Goal: Find contact information: Find contact information

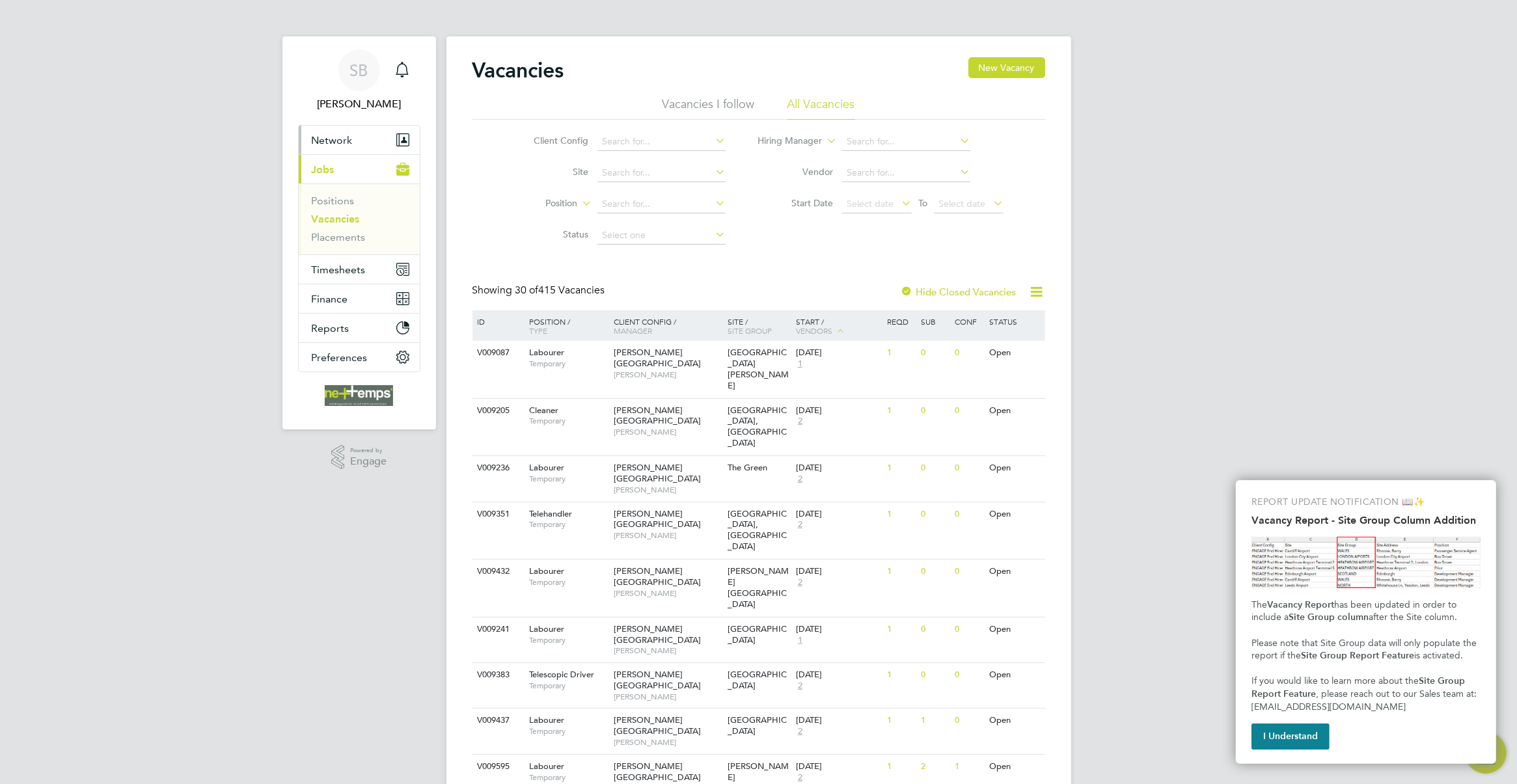
click at [336, 140] on span "Network" at bounding box center [332, 140] width 41 height 12
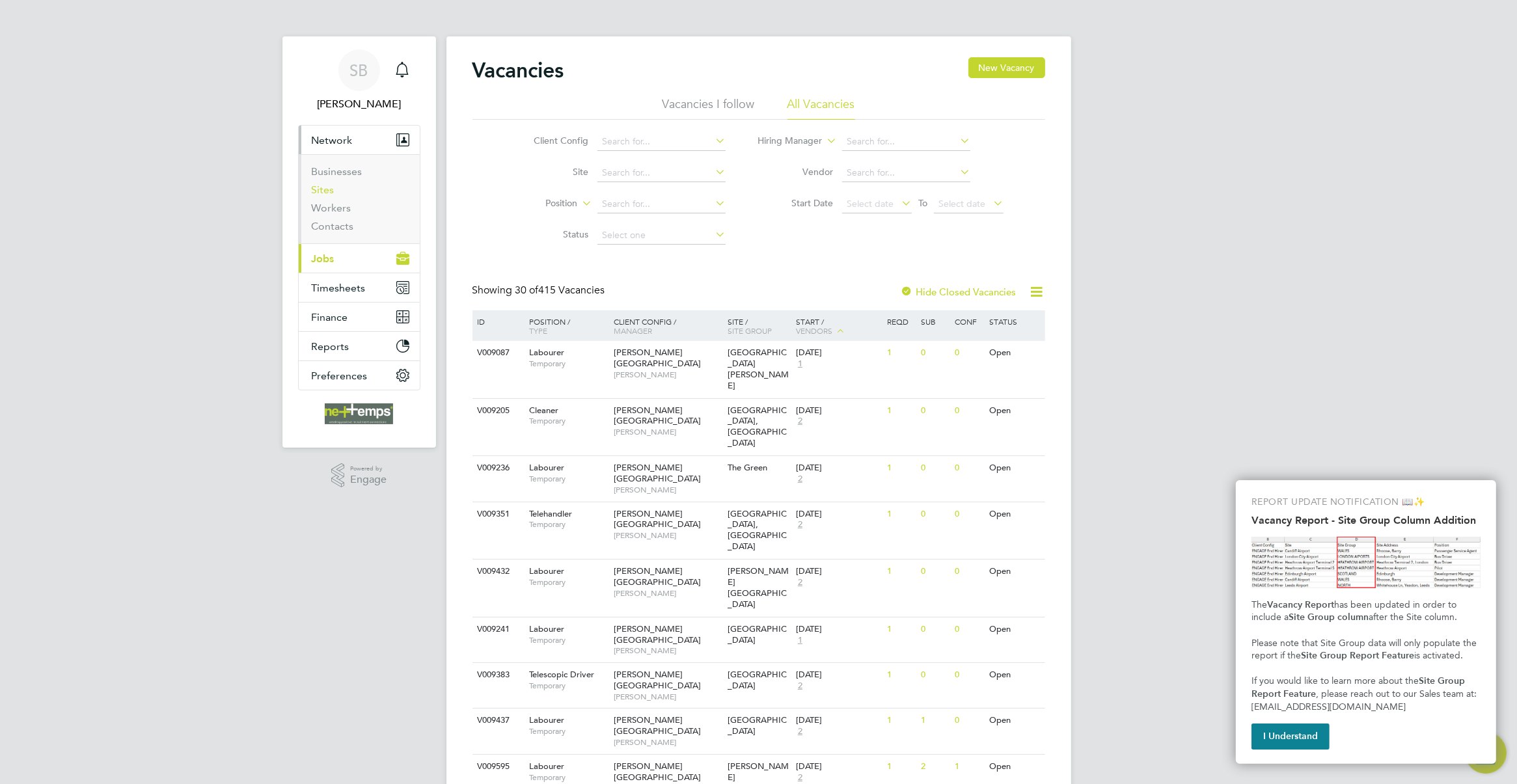
click at [330, 188] on link "Sites" at bounding box center [323, 189] width 23 height 12
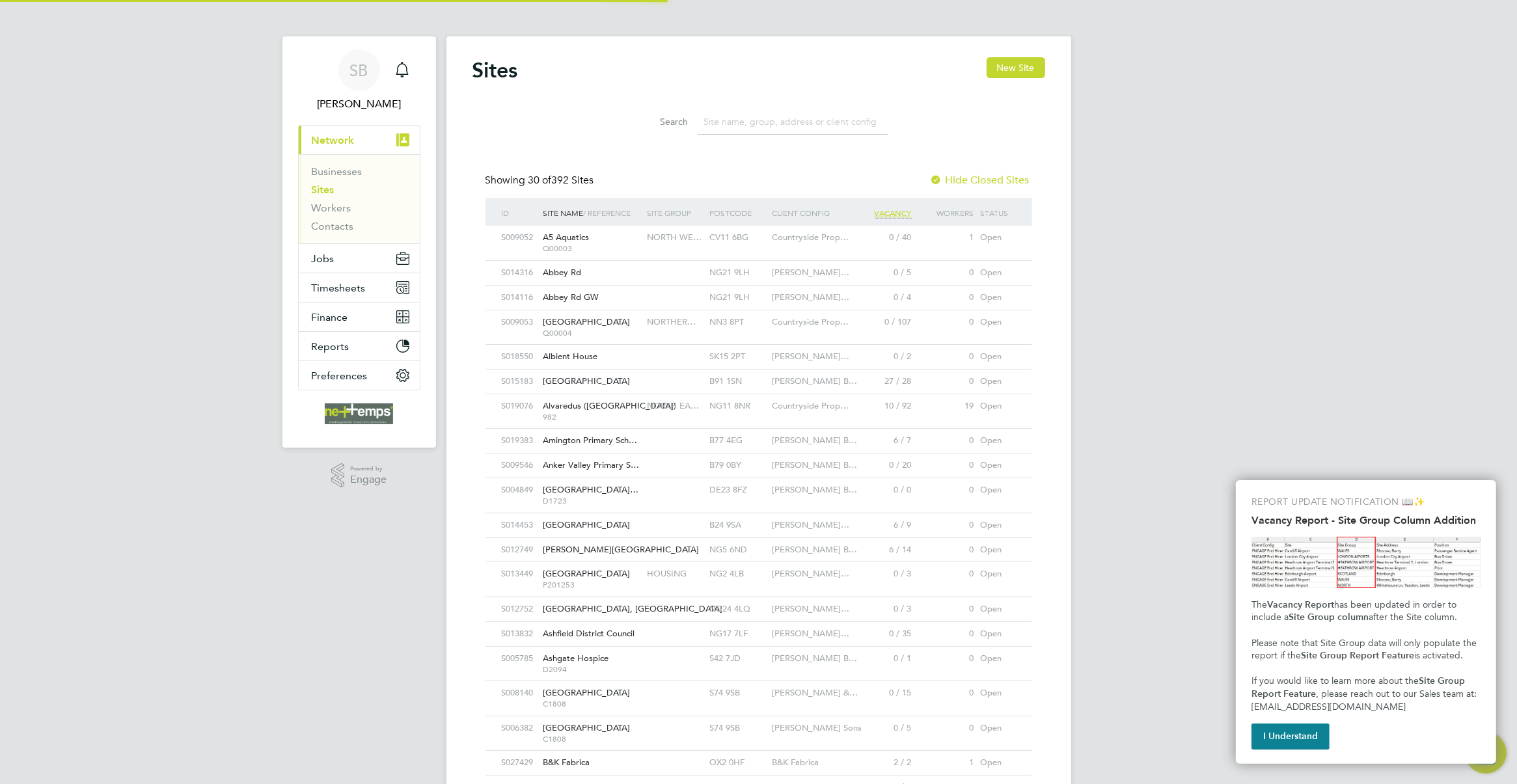
click at [755, 122] on input at bounding box center [793, 122] width 190 height 25
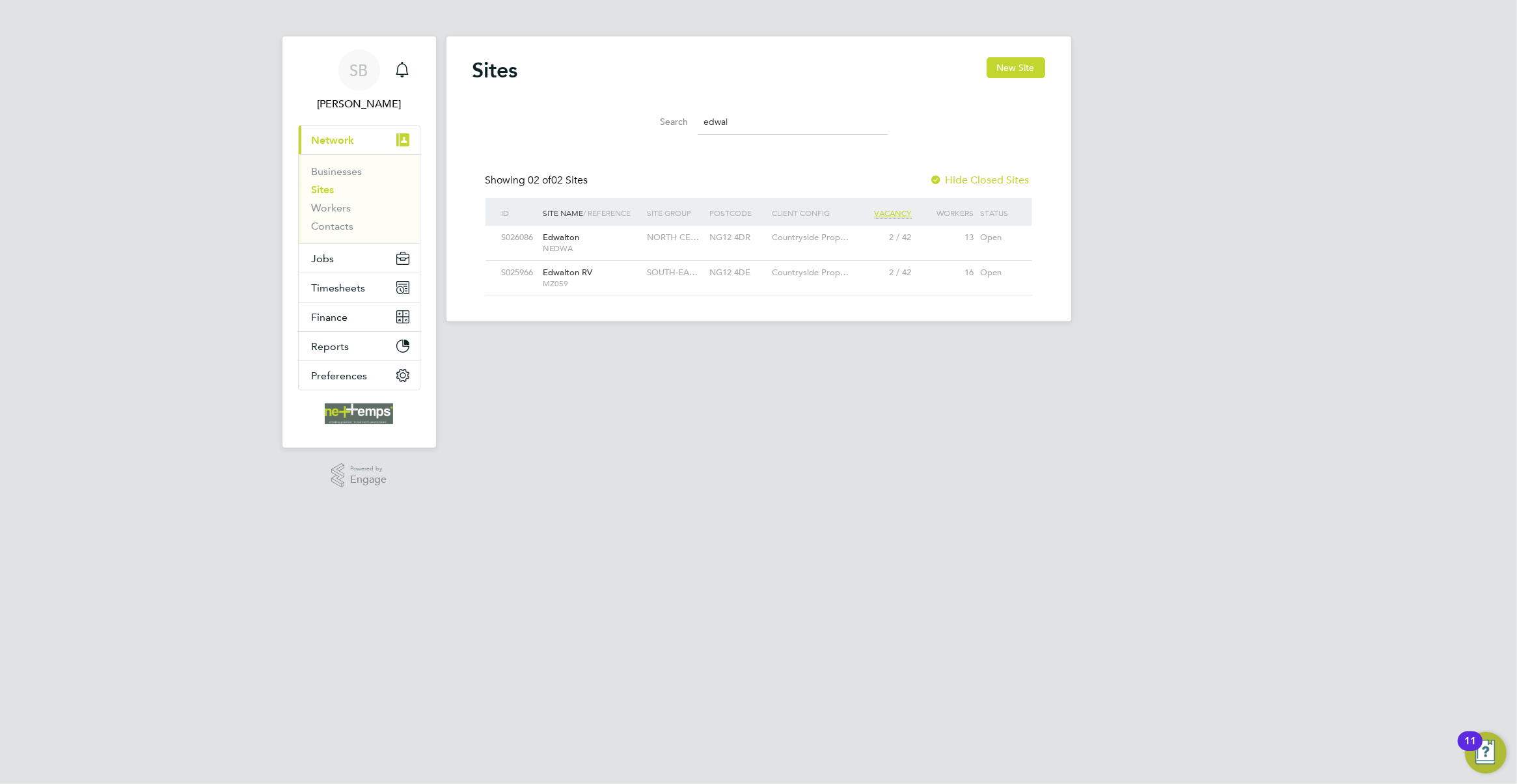
type input "edwal"
click at [642, 245] on div "Edwalton NEDWA" at bounding box center [592, 242] width 104 height 34
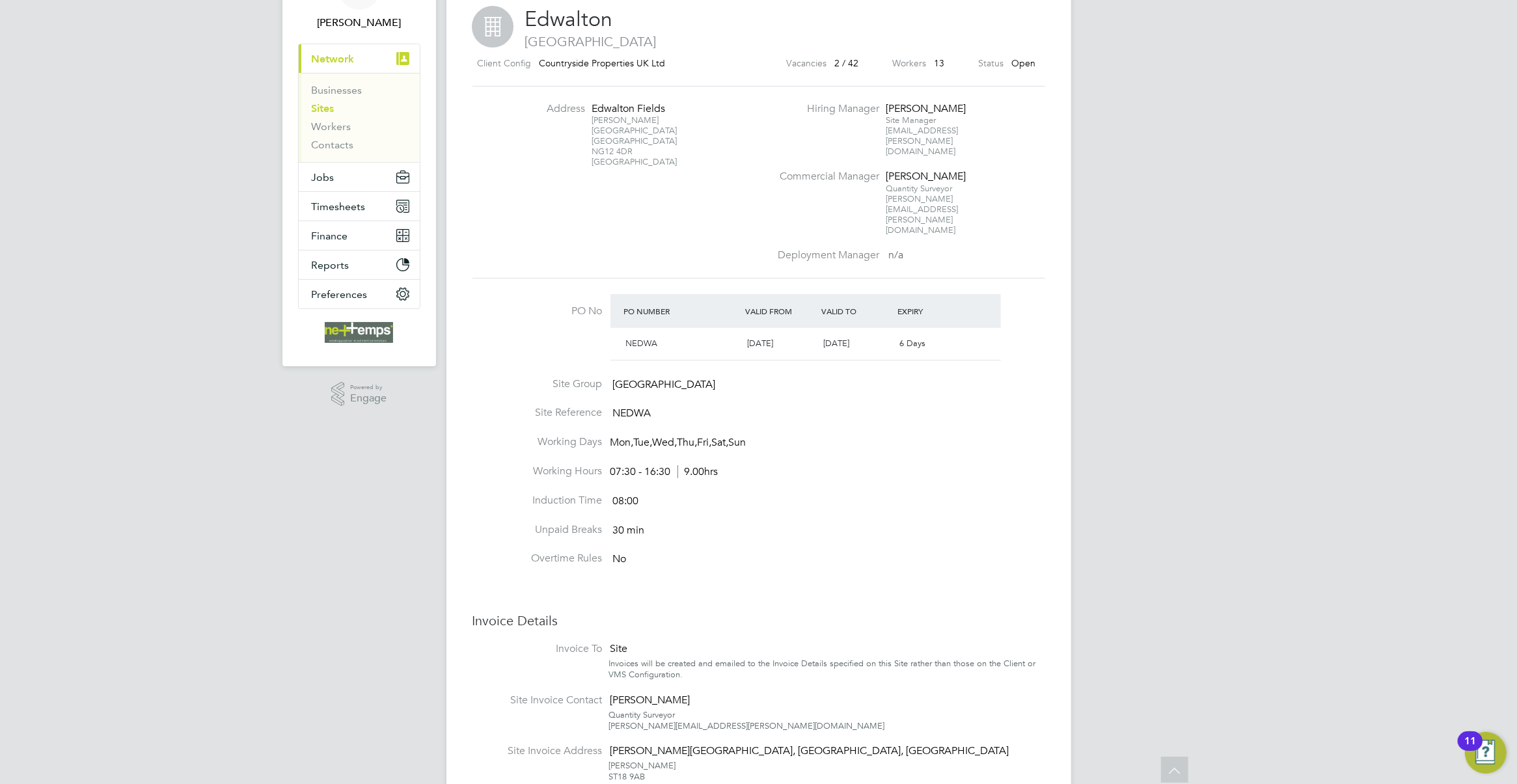
scroll to position [22, 122]
click at [344, 231] on span "Finance" at bounding box center [329, 235] width 37 height 12
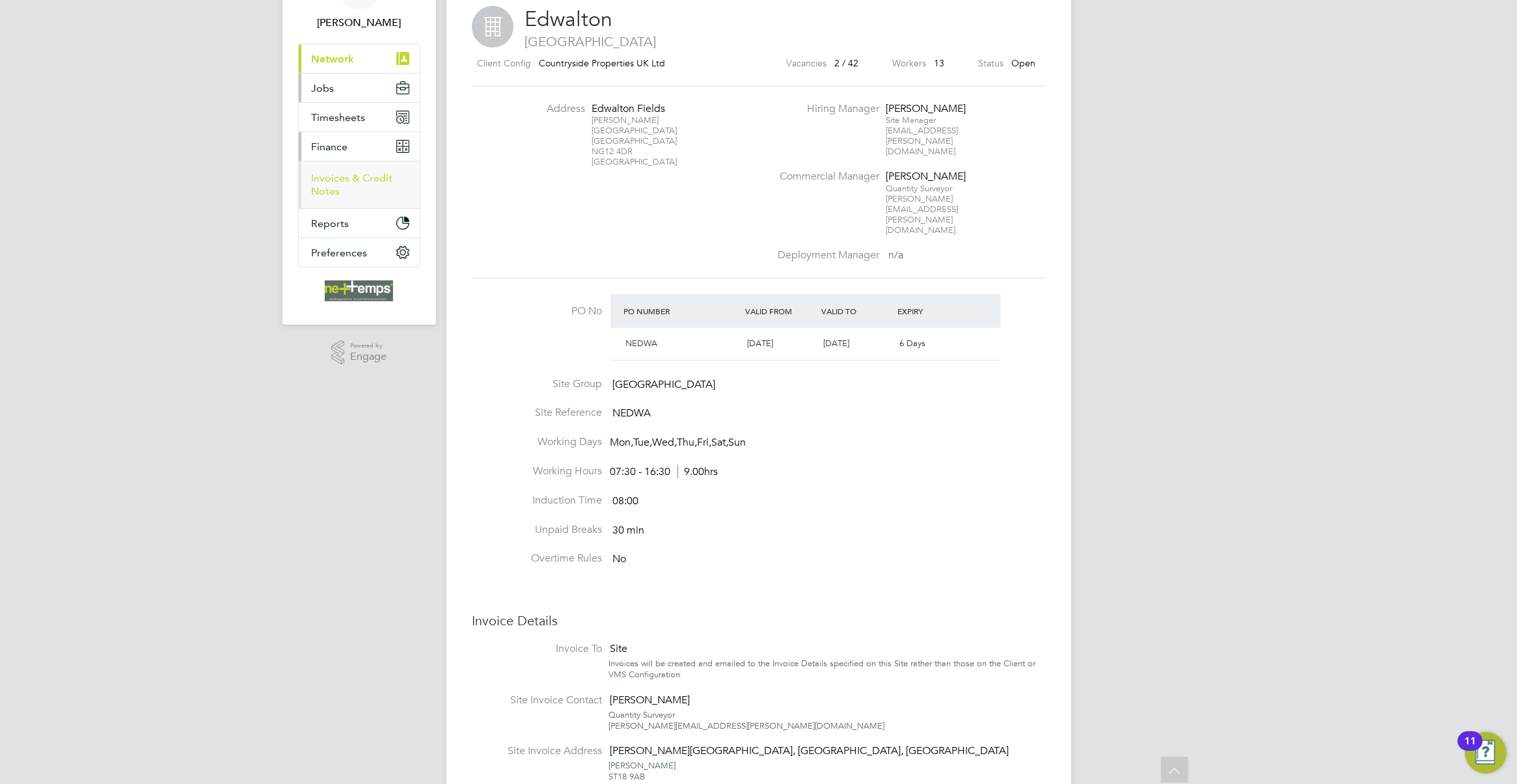
click at [345, 177] on link "Invoices & Credit Notes" at bounding box center [352, 184] width 81 height 25
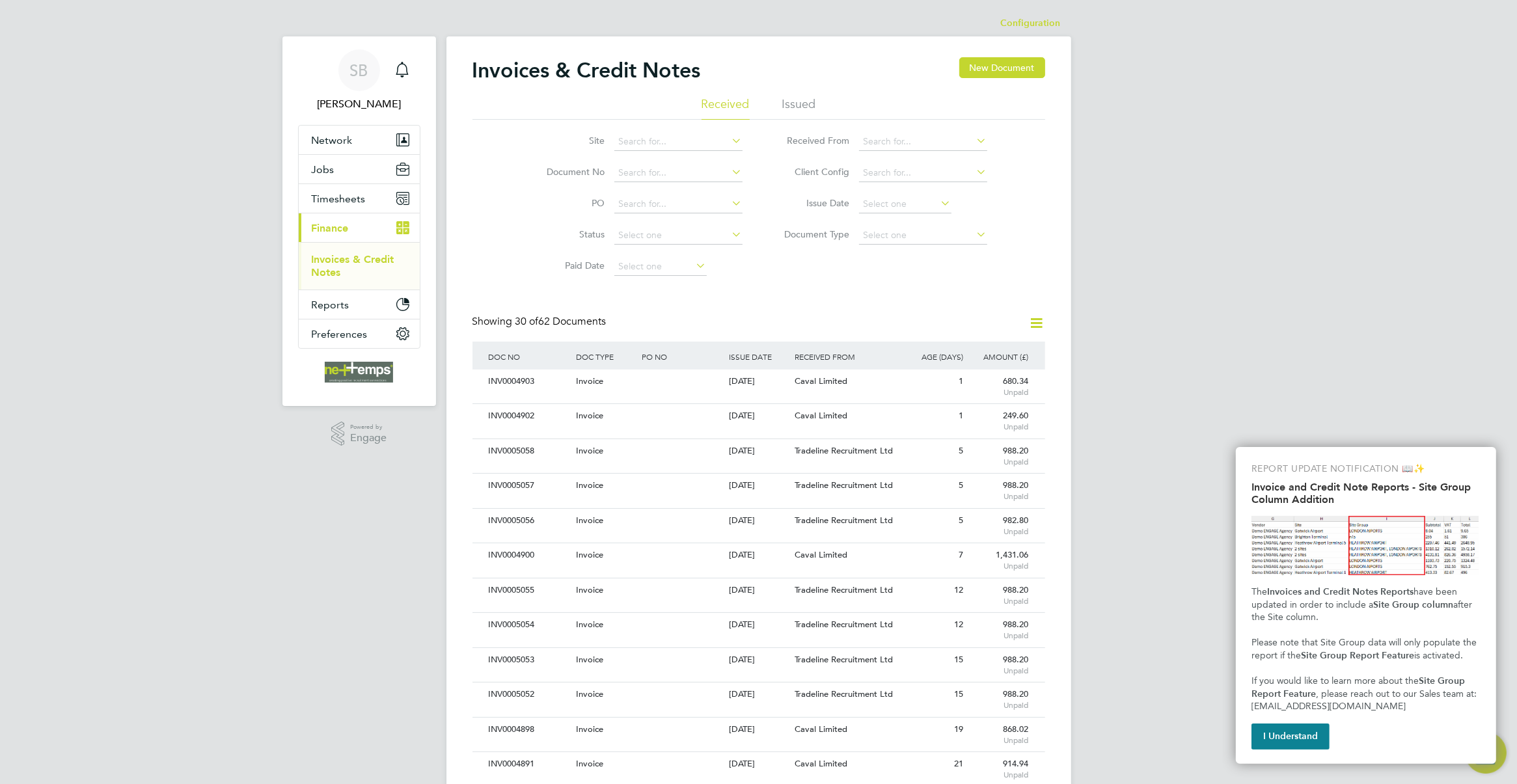
click at [785, 102] on li "Issued" at bounding box center [798, 108] width 34 height 24
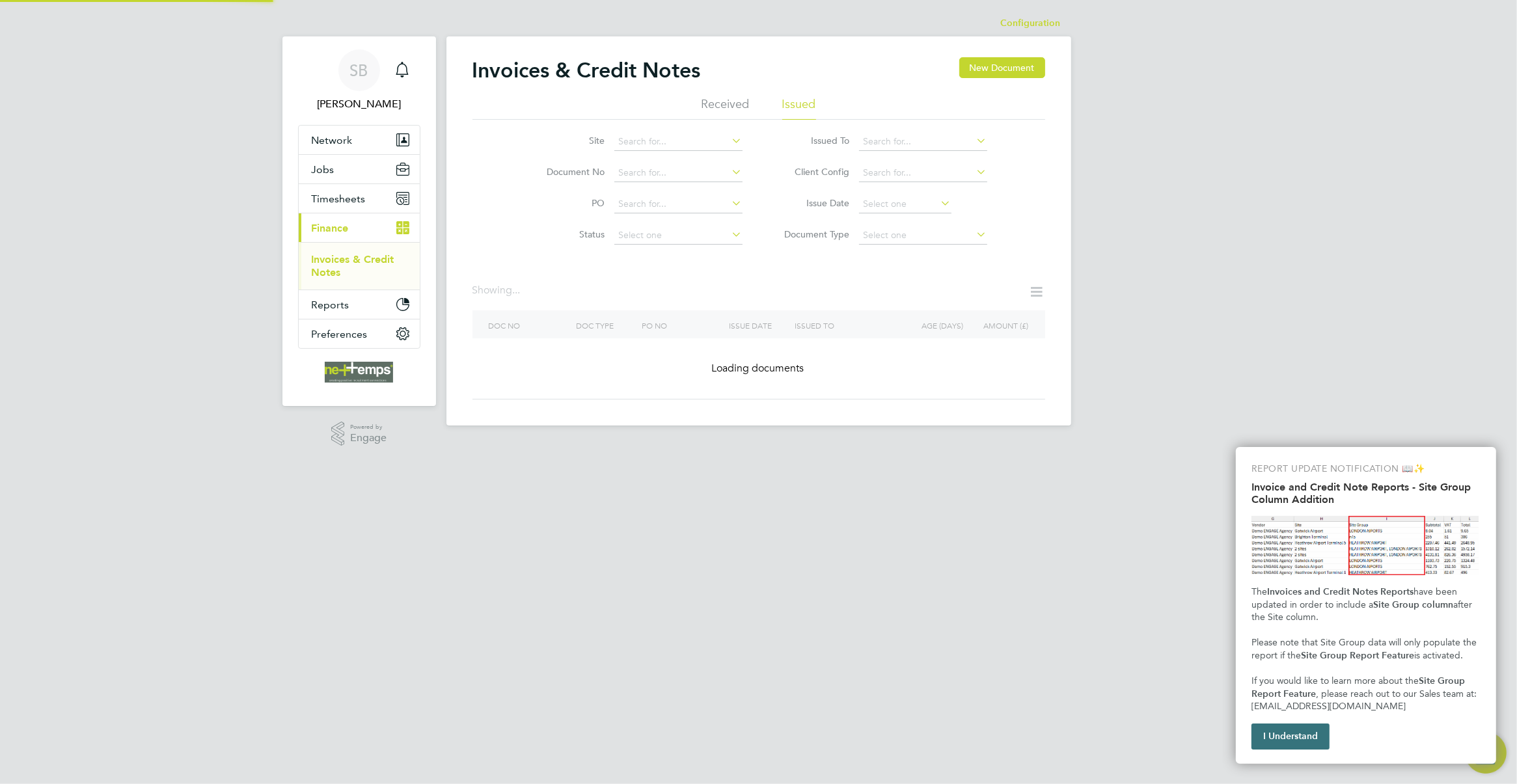
click at [1306, 740] on button "I Understand" at bounding box center [1290, 737] width 78 height 26
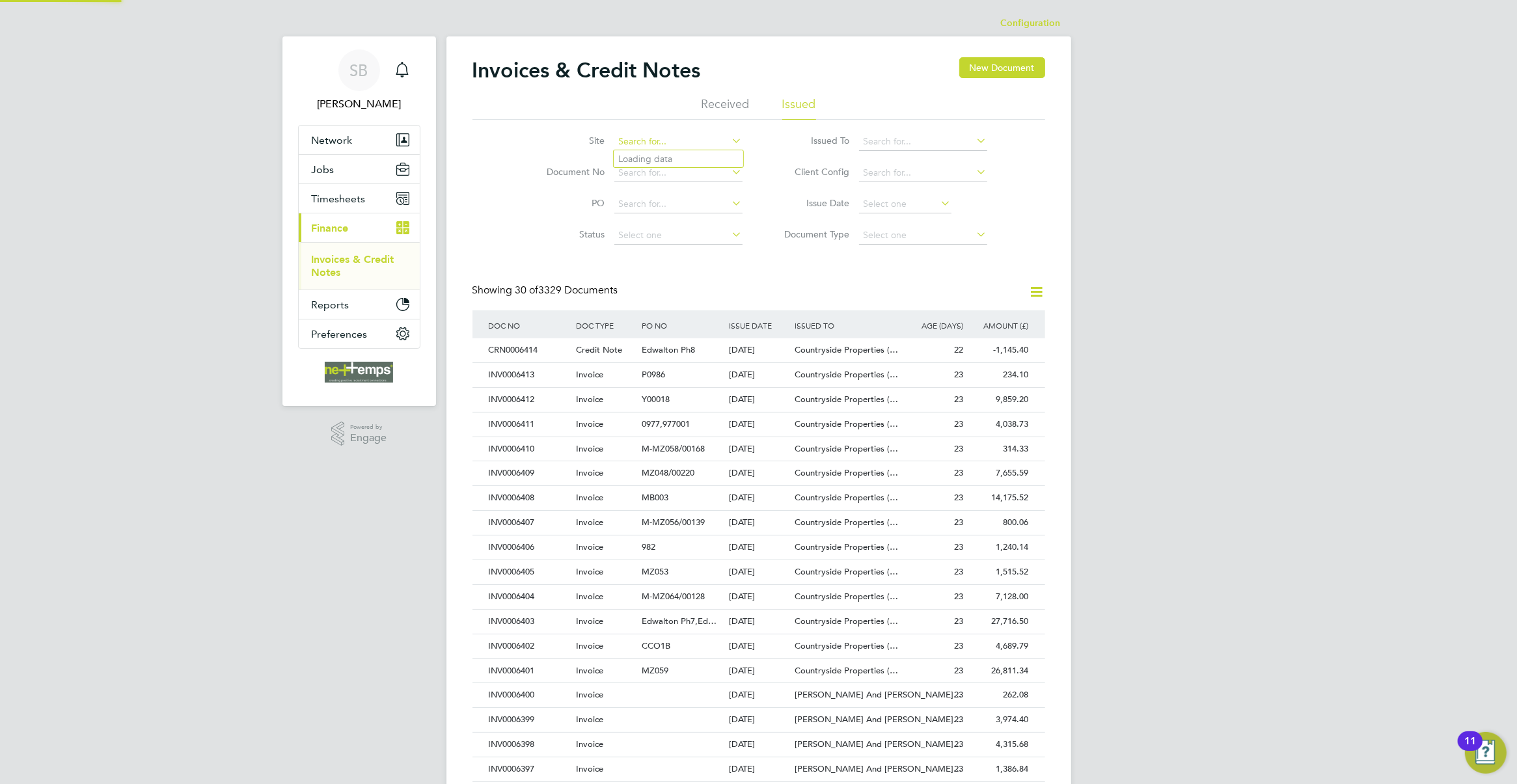
click at [658, 137] on input at bounding box center [678, 142] width 128 height 18
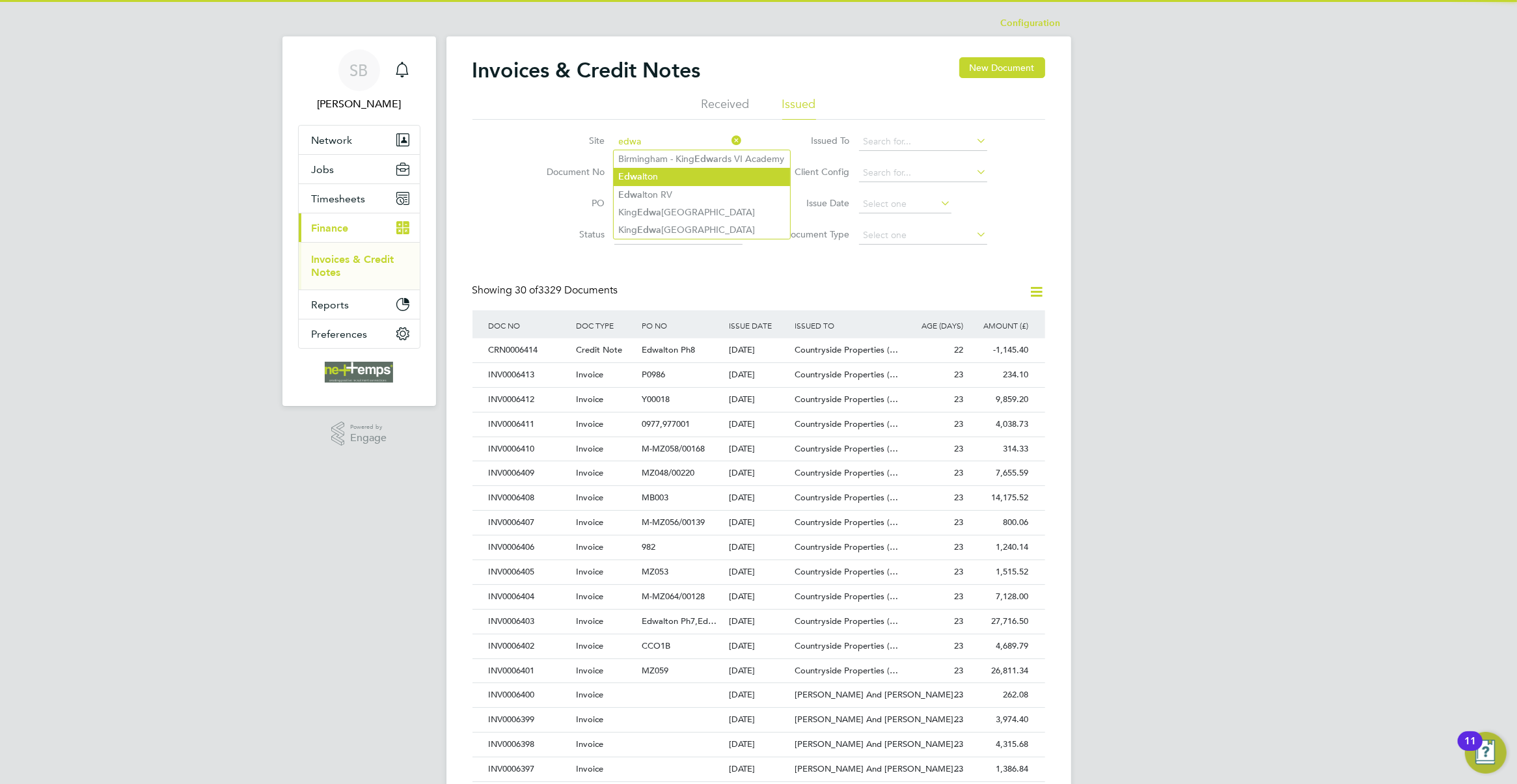
click at [674, 173] on li "Edwa lton" at bounding box center [701, 176] width 176 height 17
type input "Edwalton"
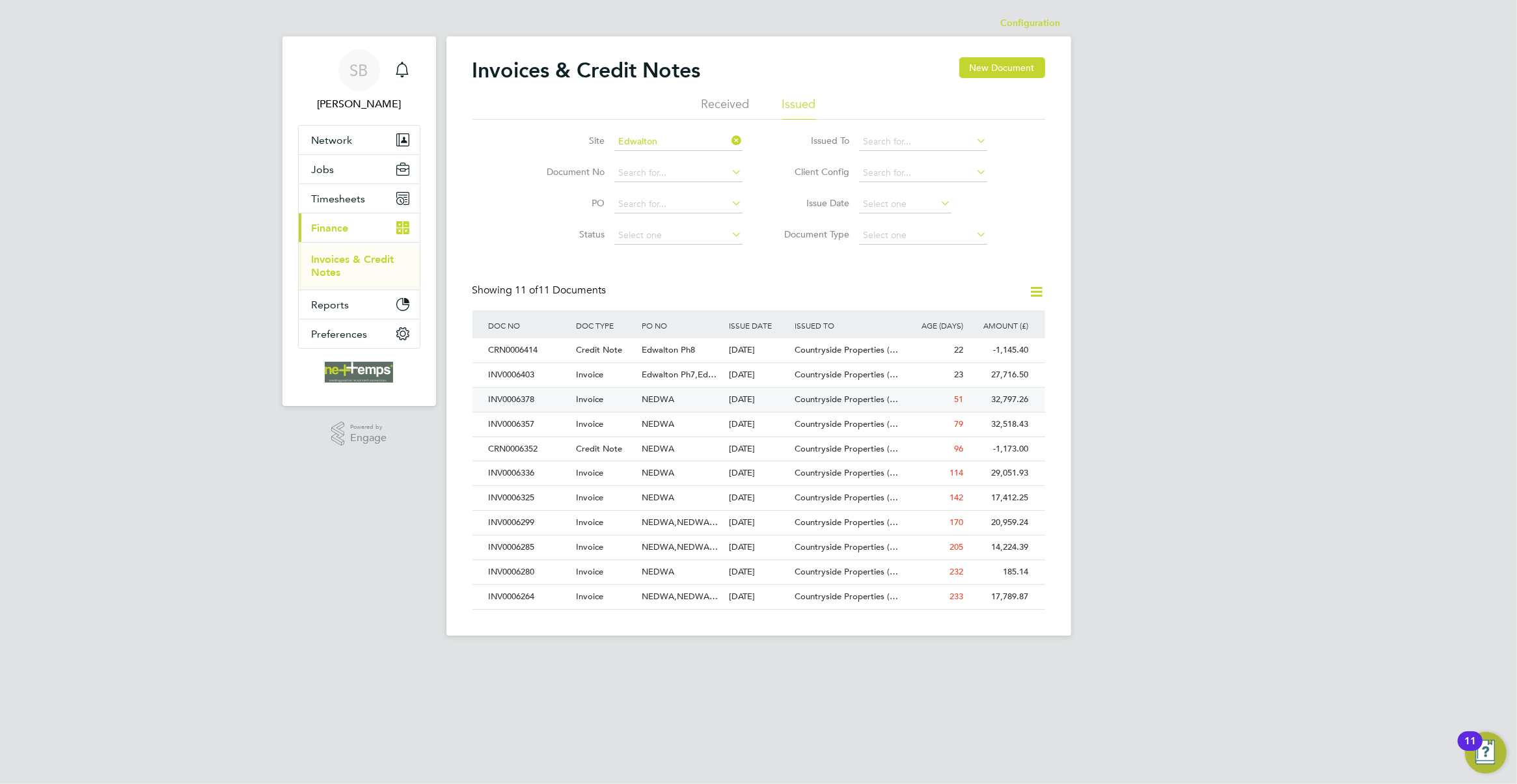
click at [1017, 402] on div "32,797.26" at bounding box center [998, 399] width 65 height 24
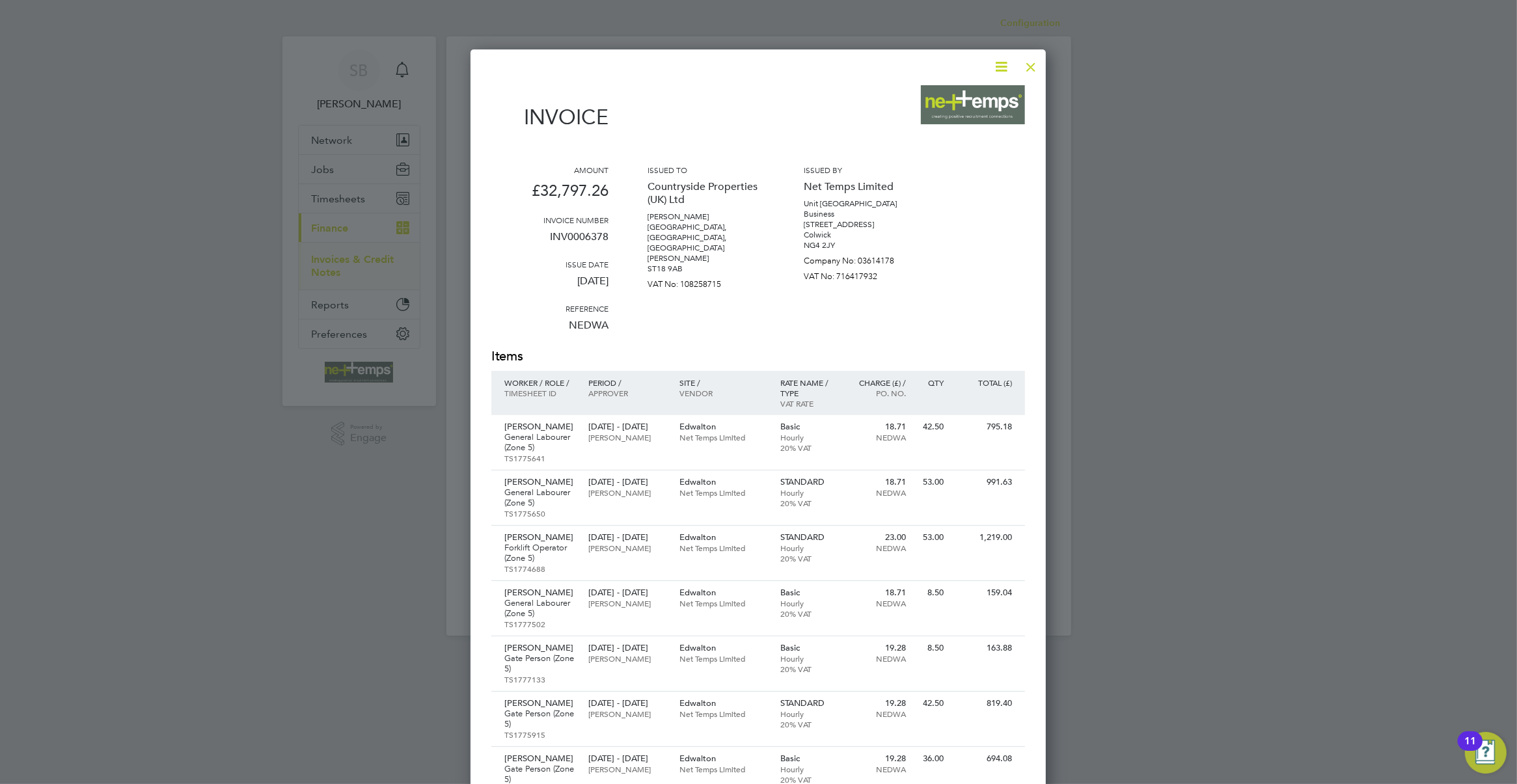
click at [999, 66] on icon at bounding box center [1001, 66] width 17 height 17
click at [970, 99] on li "Download Invoice" at bounding box center [961, 97] width 90 height 18
click at [1032, 67] on div at bounding box center [1031, 63] width 24 height 24
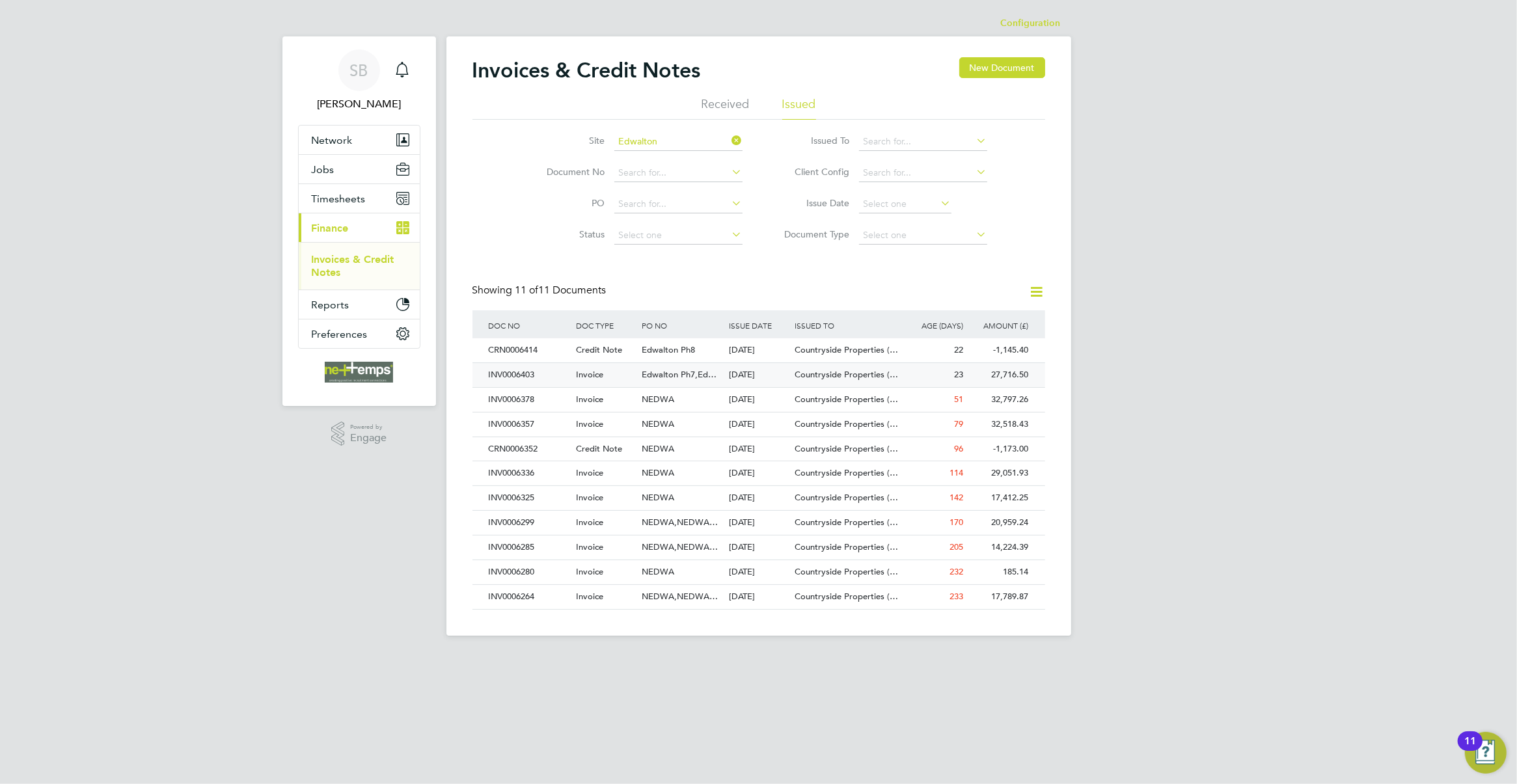
click at [1013, 372] on div "27,716.50" at bounding box center [998, 375] width 65 height 24
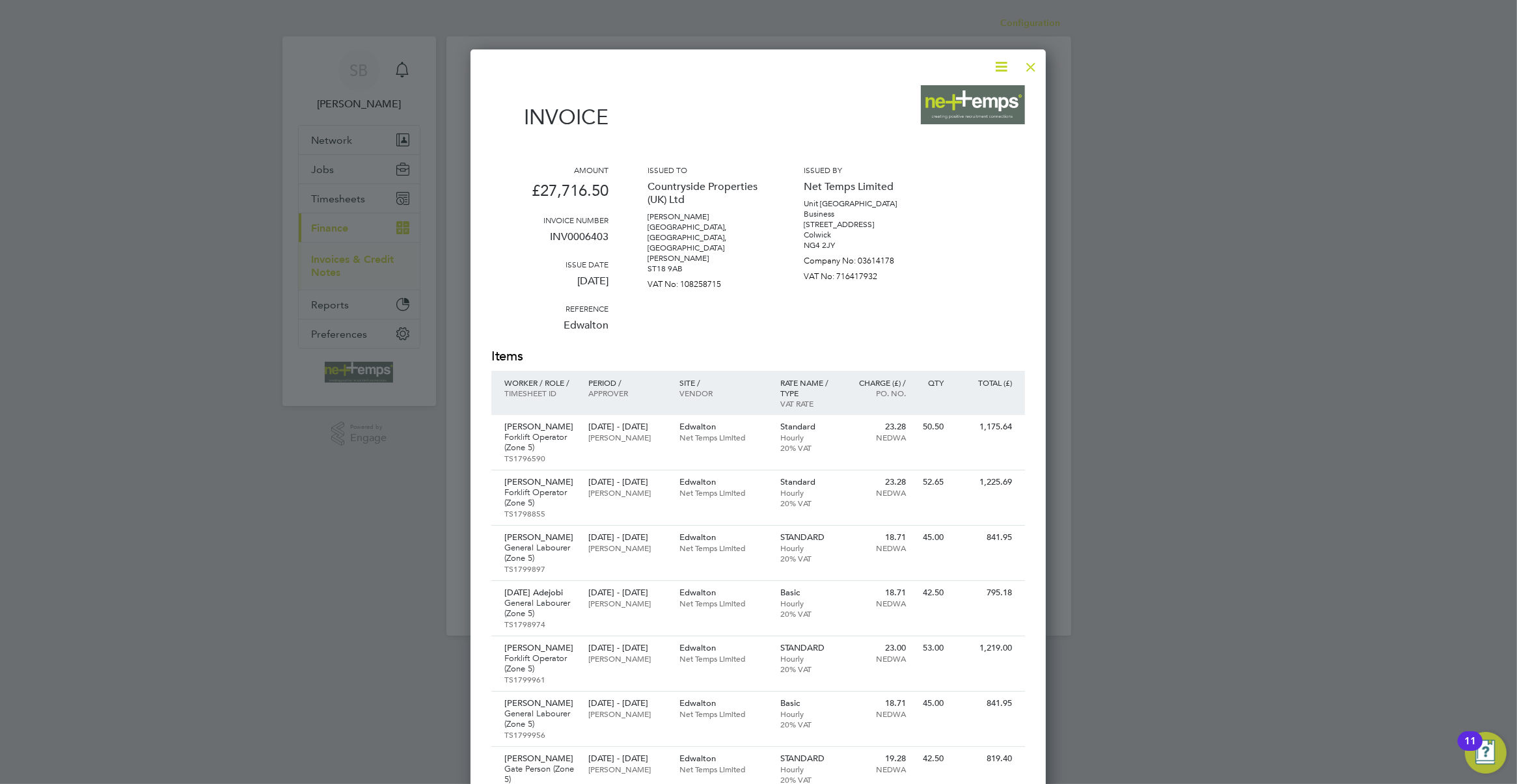
click at [1000, 70] on icon at bounding box center [1001, 66] width 17 height 17
click at [978, 99] on li "Download Invoice" at bounding box center [961, 97] width 90 height 18
drag, startPoint x: 1033, startPoint y: 72, endPoint x: 1033, endPoint y: 89, distance: 17.0
click at [1033, 72] on div at bounding box center [1031, 63] width 24 height 24
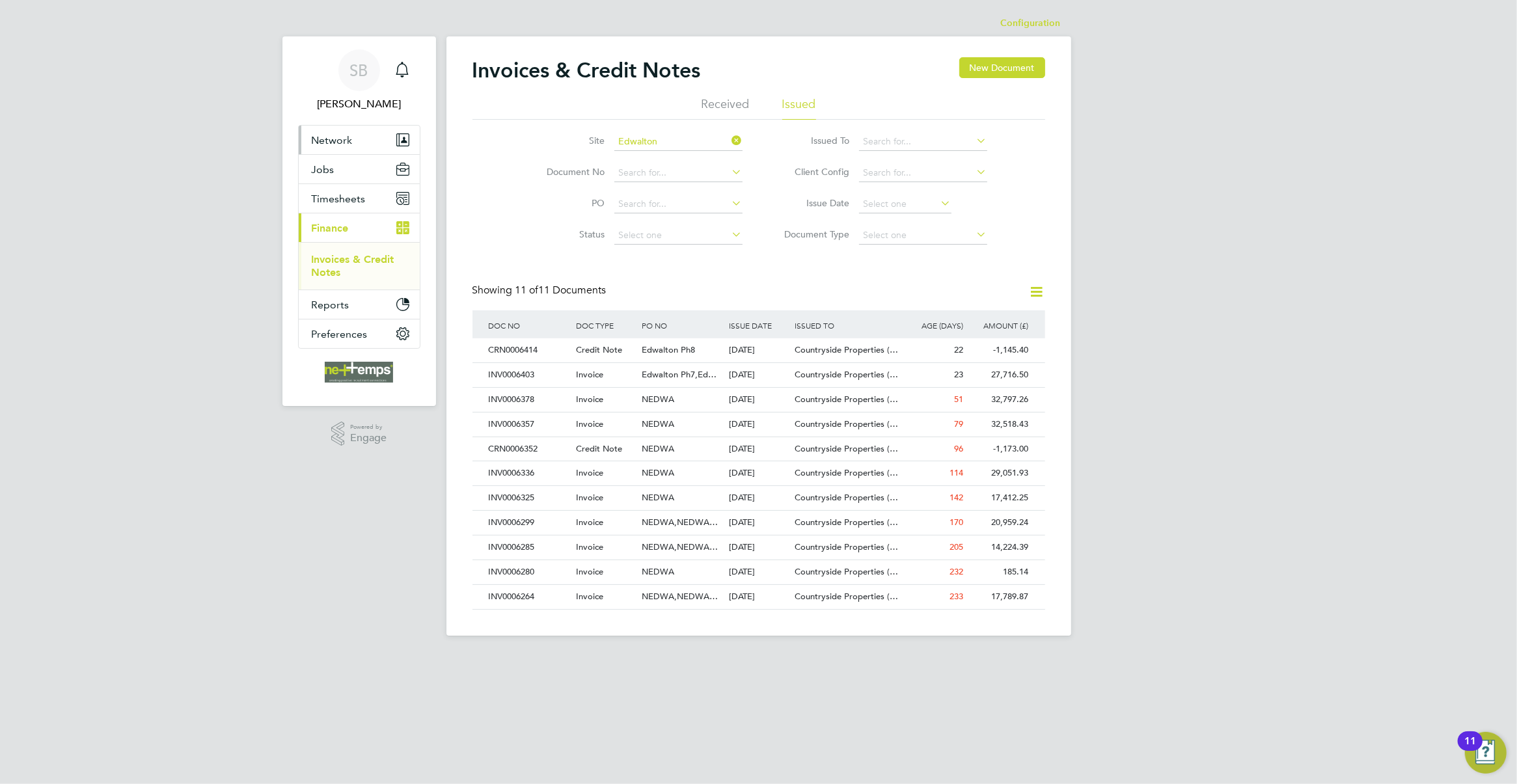
click at [339, 138] on span "Network" at bounding box center [332, 140] width 41 height 12
click at [352, 141] on button "Network" at bounding box center [359, 140] width 121 height 29
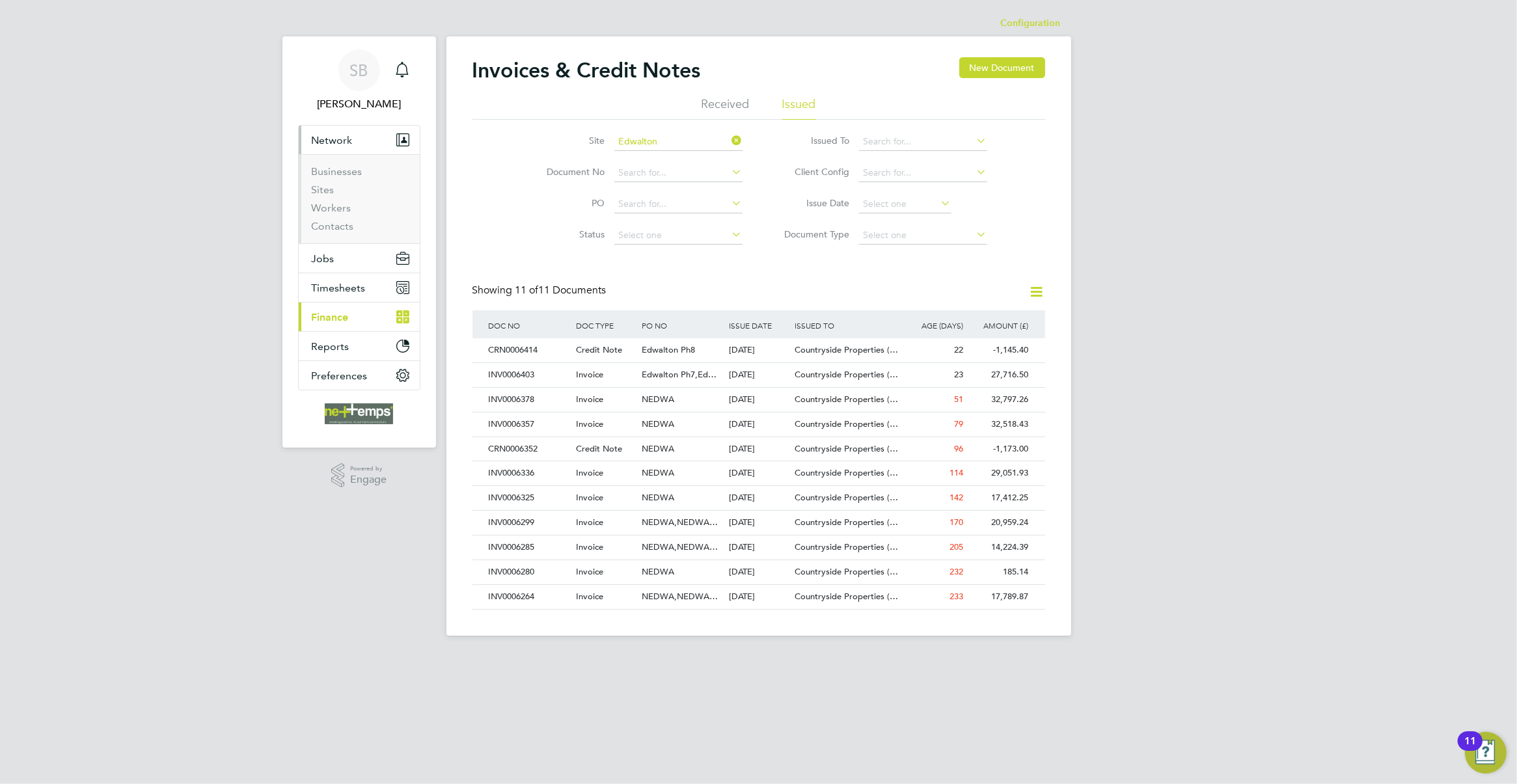
click at [345, 189] on li "Sites" at bounding box center [360, 192] width 98 height 18
click at [324, 191] on link "Sites" at bounding box center [323, 189] width 23 height 12
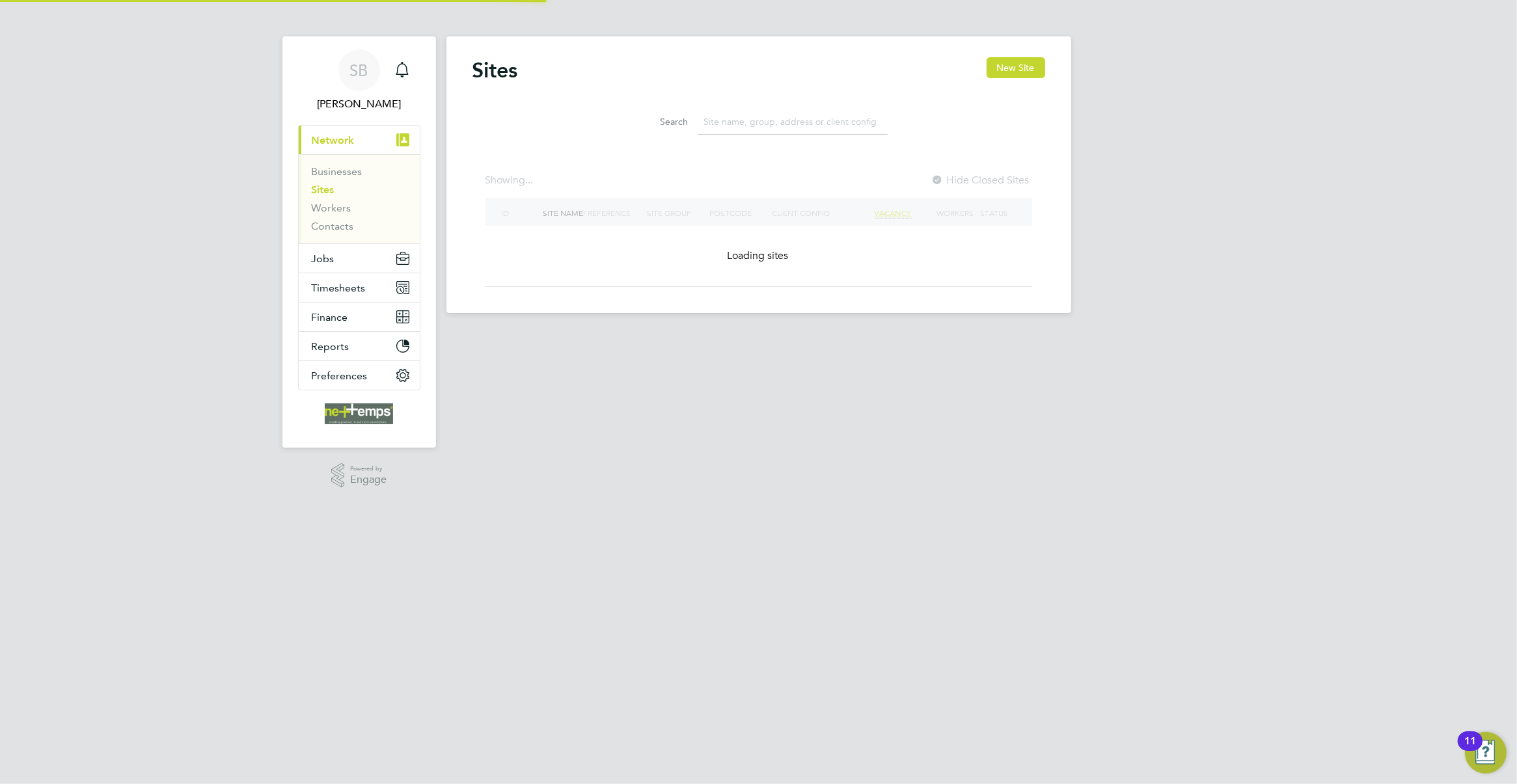
click at [733, 122] on input at bounding box center [793, 122] width 190 height 25
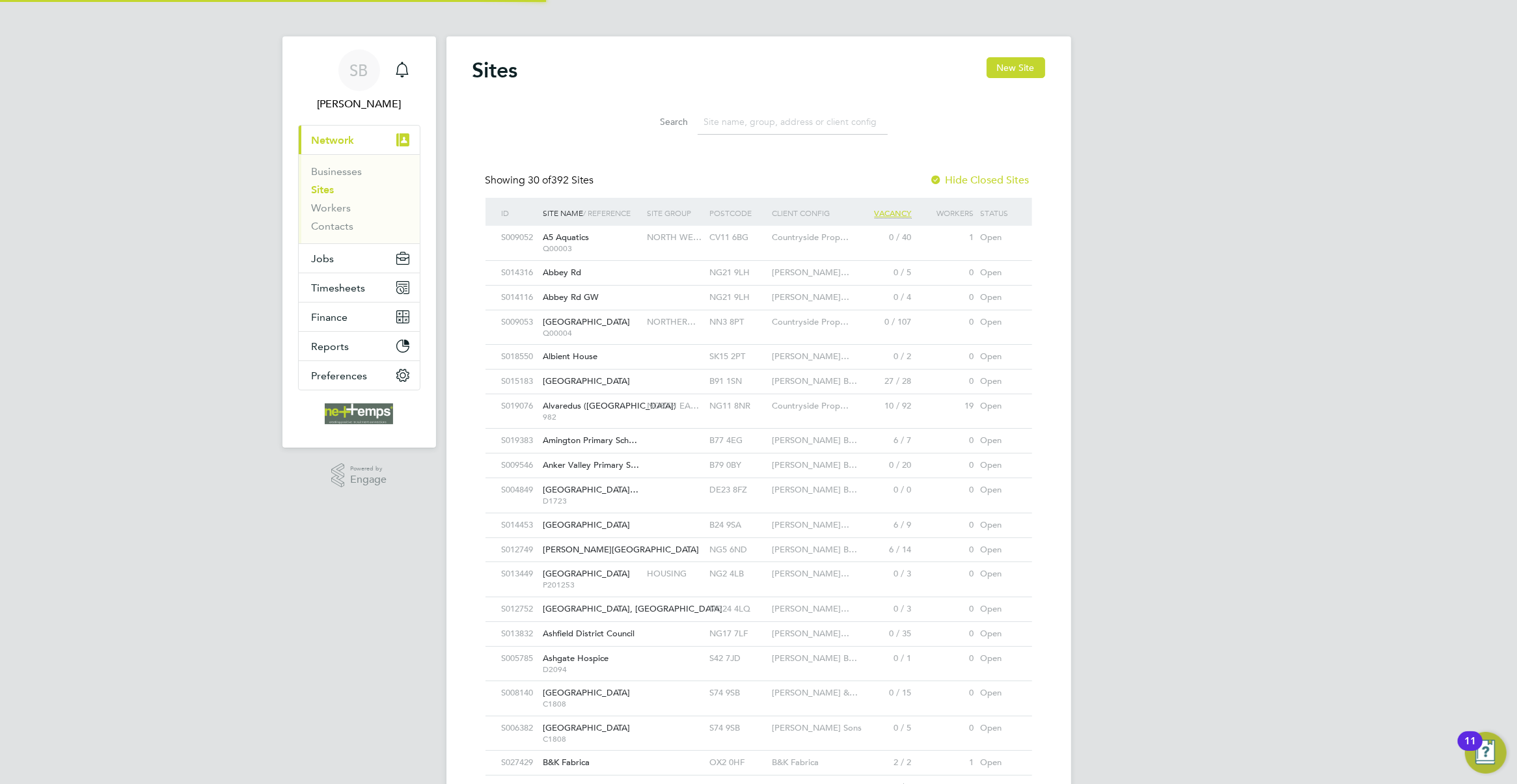
scroll to position [24, 63]
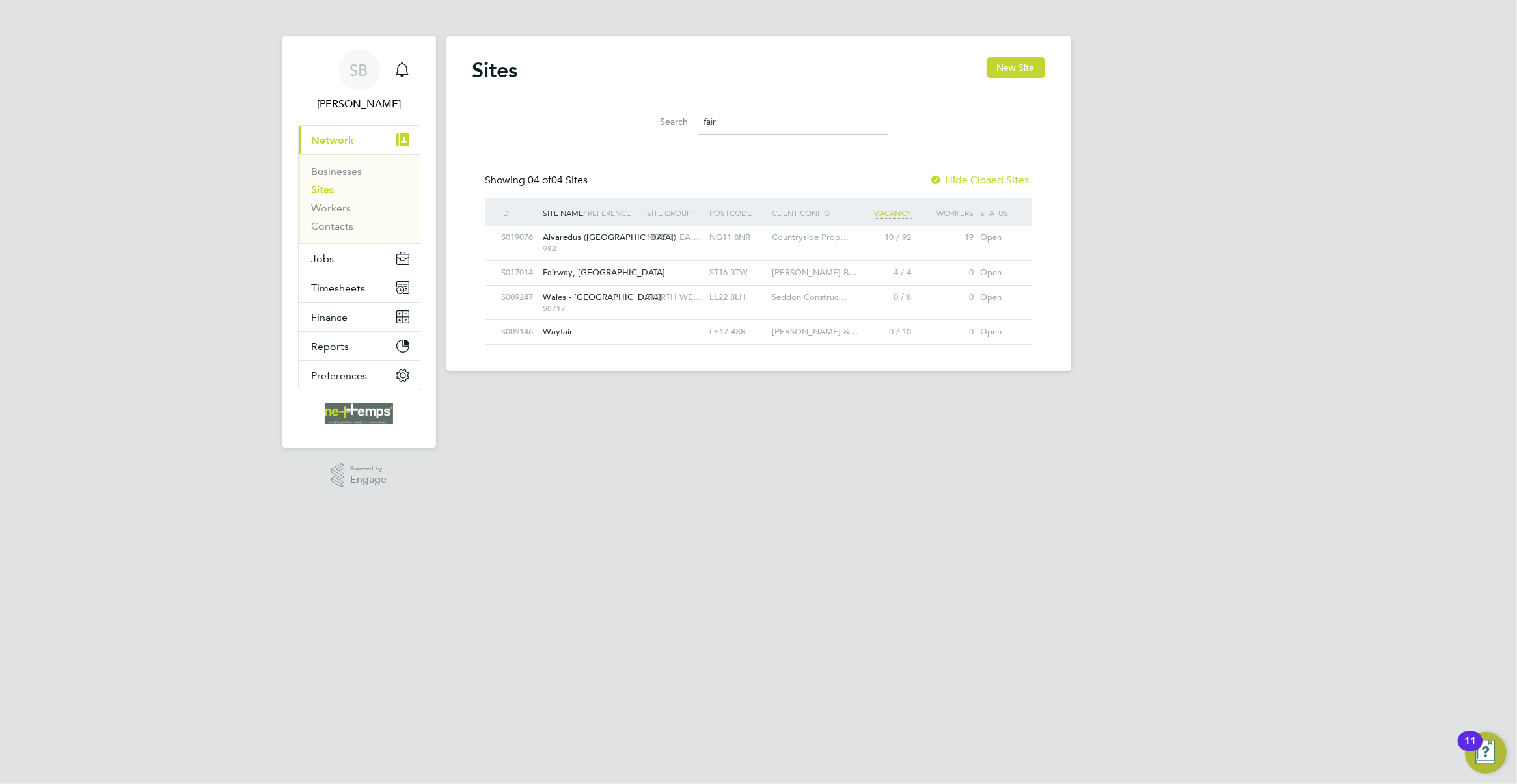
type input "fair"
click at [797, 246] on div "Countryside Prop…" at bounding box center [811, 237] width 83 height 24
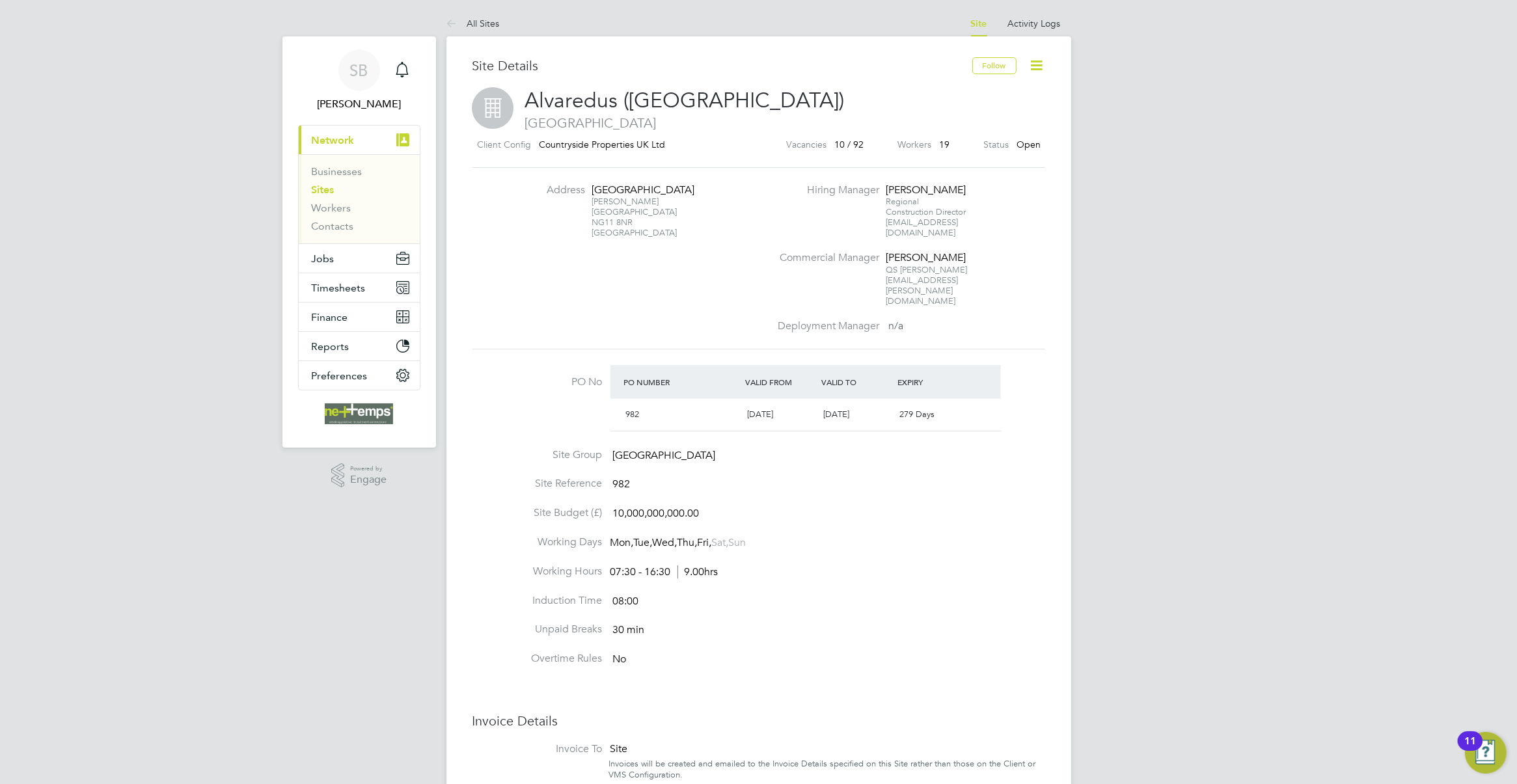
scroll to position [81, 0]
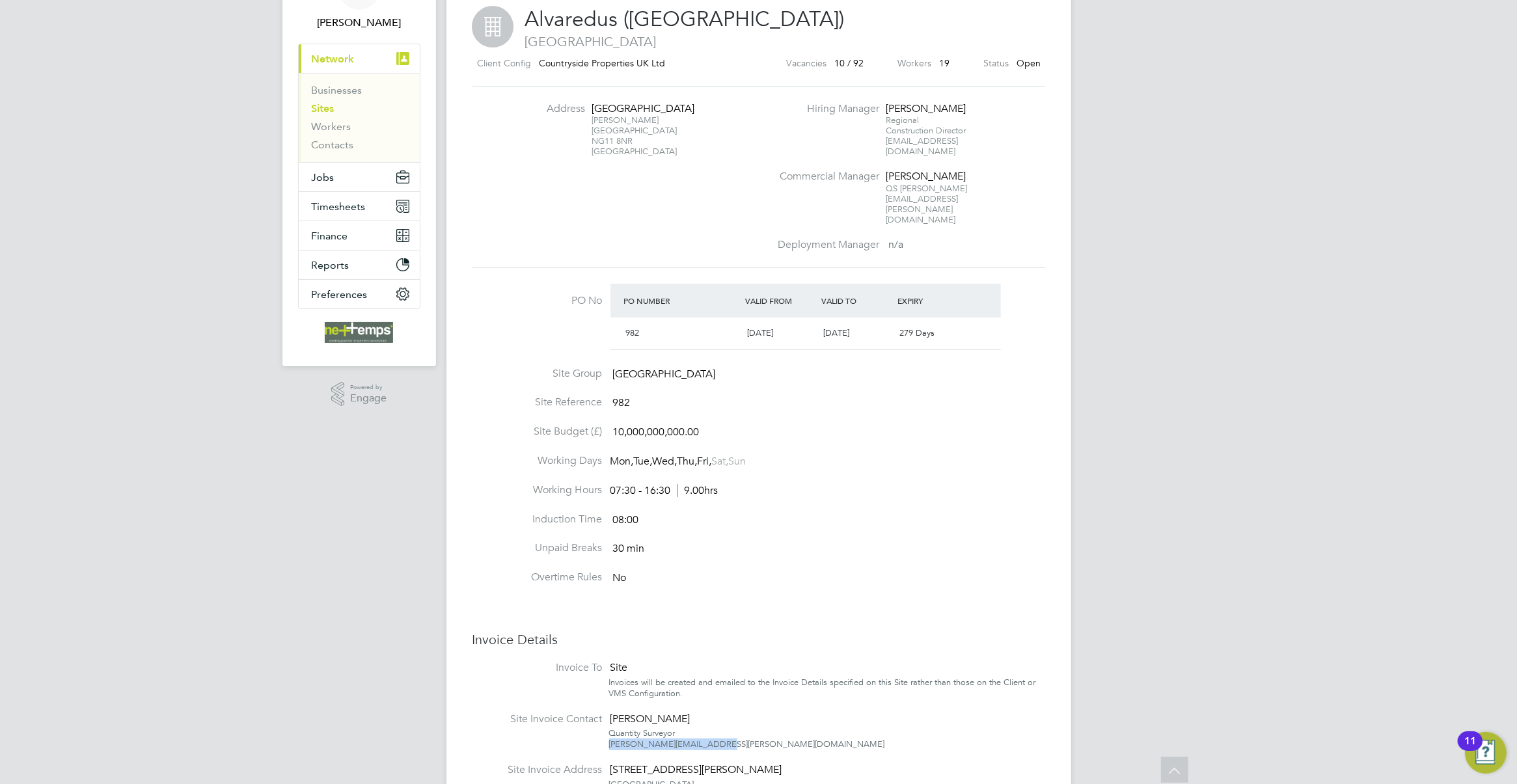
drag, startPoint x: 606, startPoint y: 708, endPoint x: 597, endPoint y: 714, distance: 10.8
click at [597, 714] on li "Site Invoice Contact Joshua Watts Quantity Surveyor joshua.watts@vistry.co.uk" at bounding box center [759, 738] width 573 height 51
copy div "joshua.watts@vistry.co.uk"
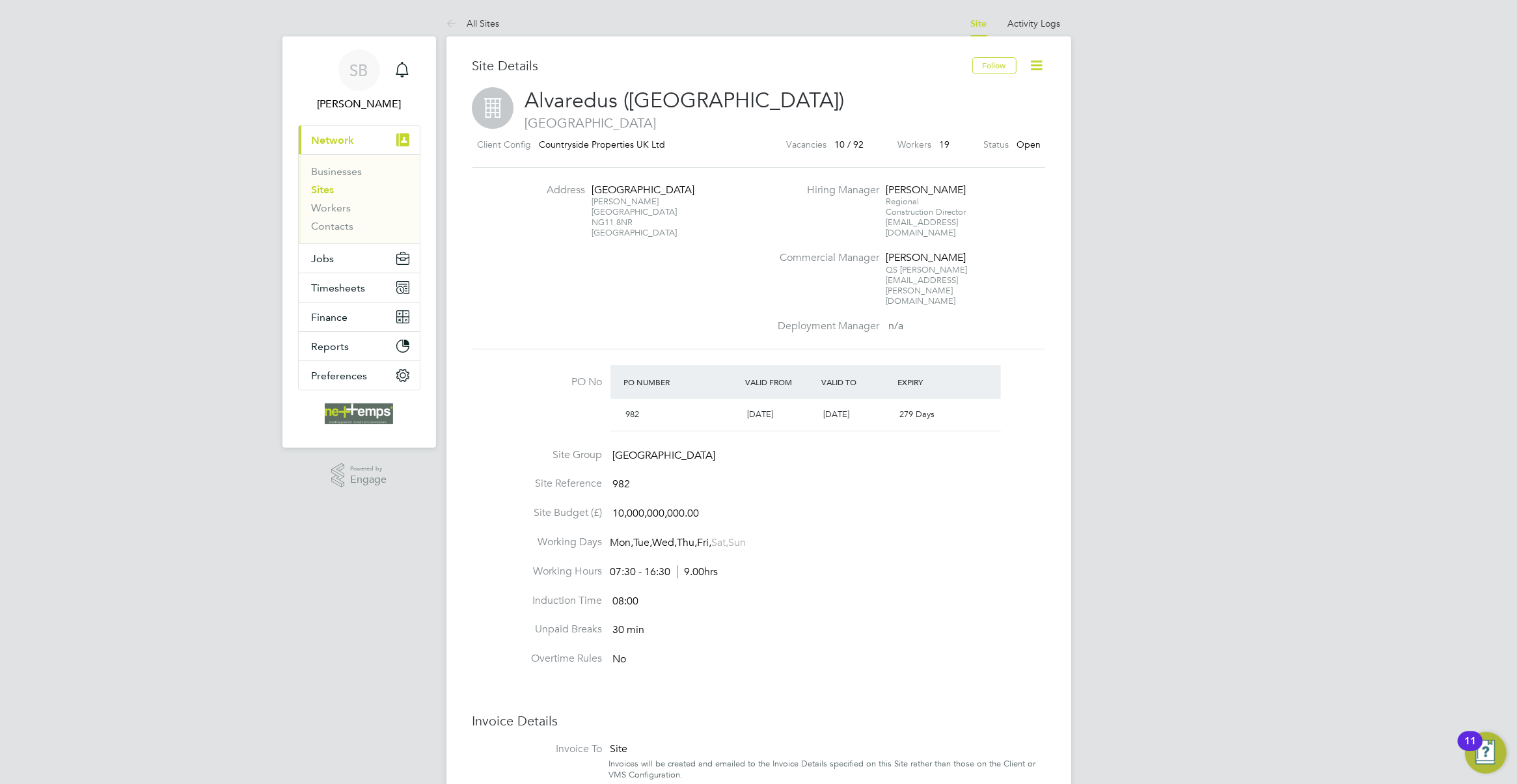
click at [330, 186] on link "Sites" at bounding box center [323, 189] width 23 height 12
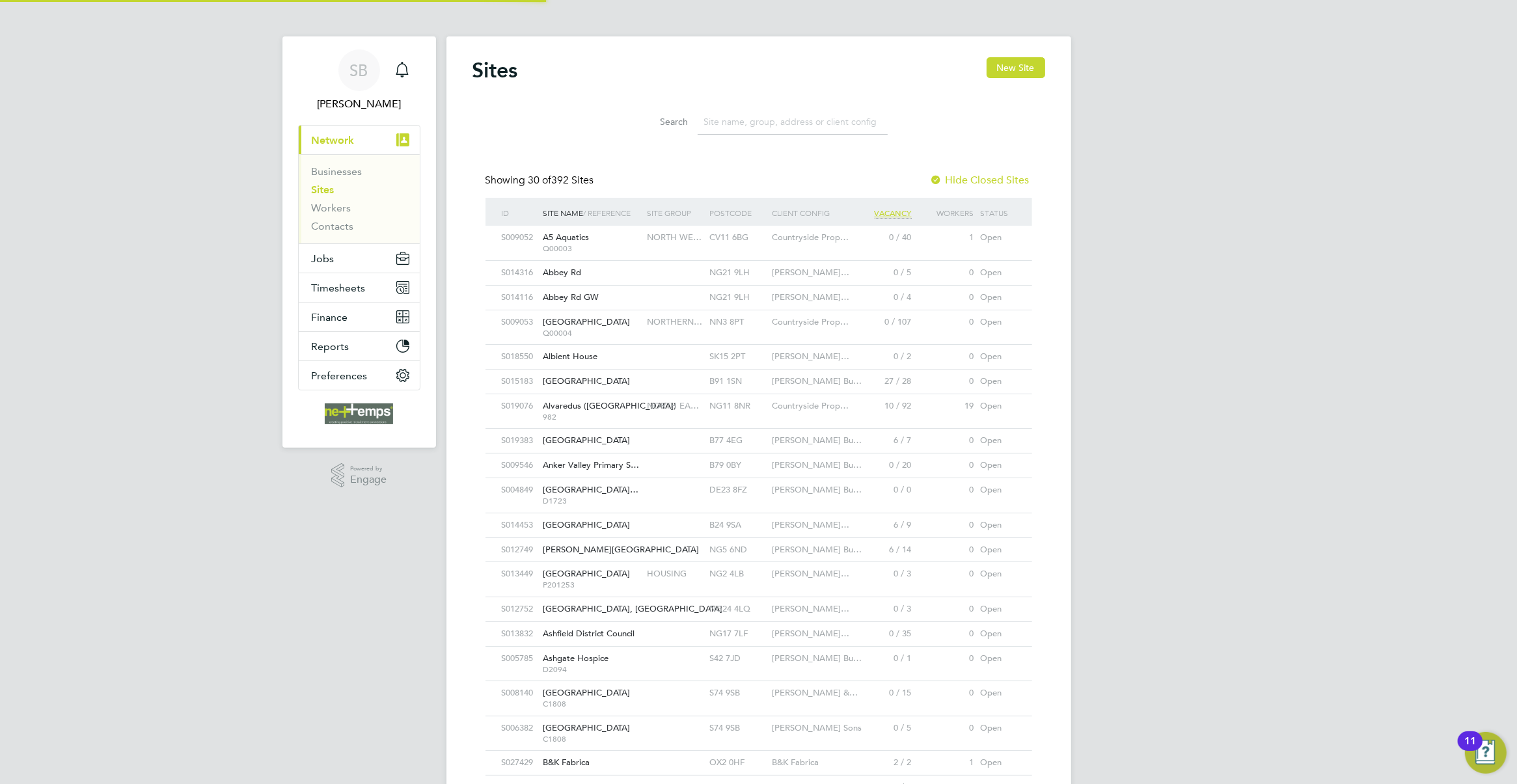
click at [733, 122] on input at bounding box center [793, 122] width 190 height 25
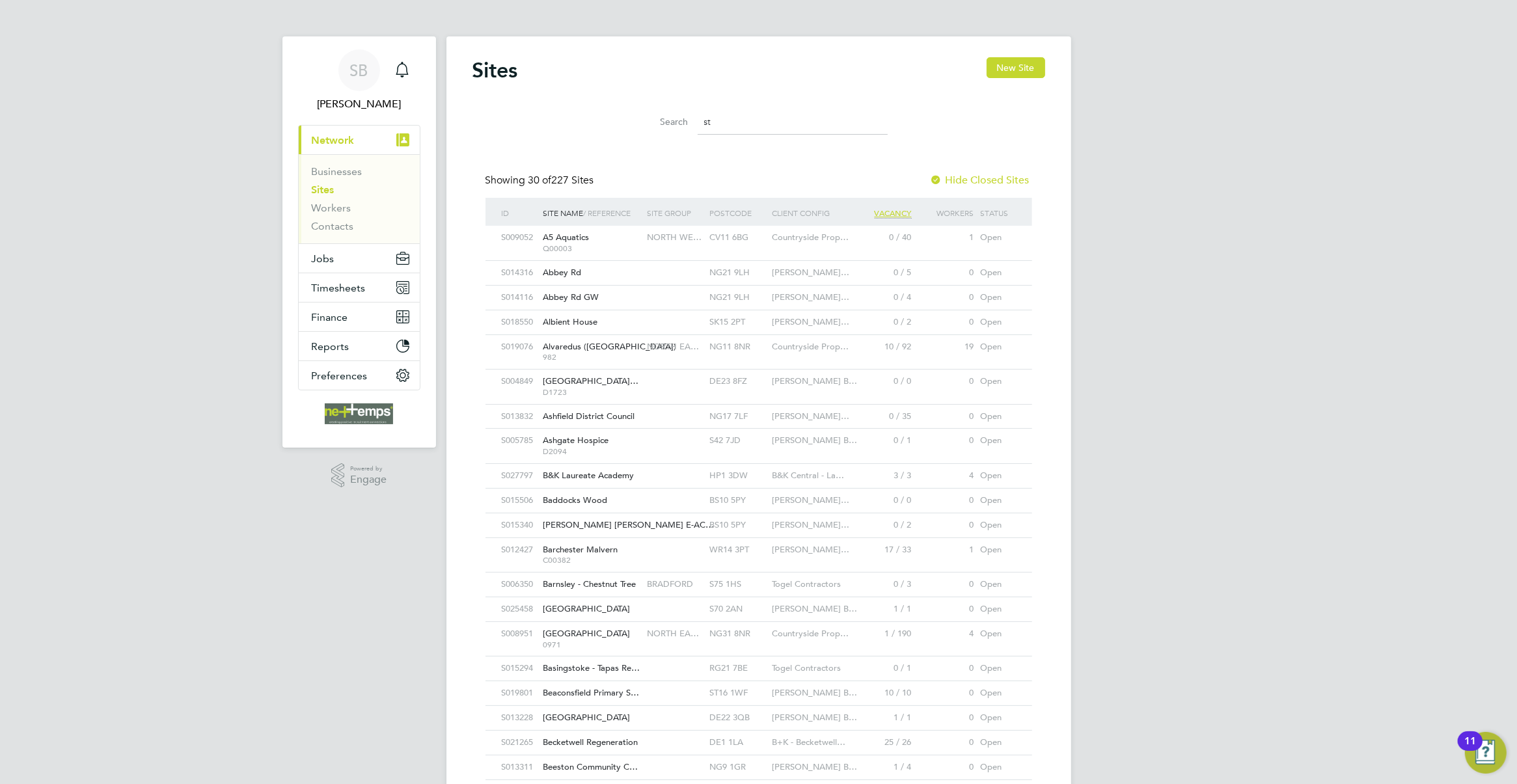
drag, startPoint x: 730, startPoint y: 121, endPoint x: 659, endPoint y: 121, distance: 71.0
click at [659, 121] on div "Search st" at bounding box center [759, 122] width 258 height 25
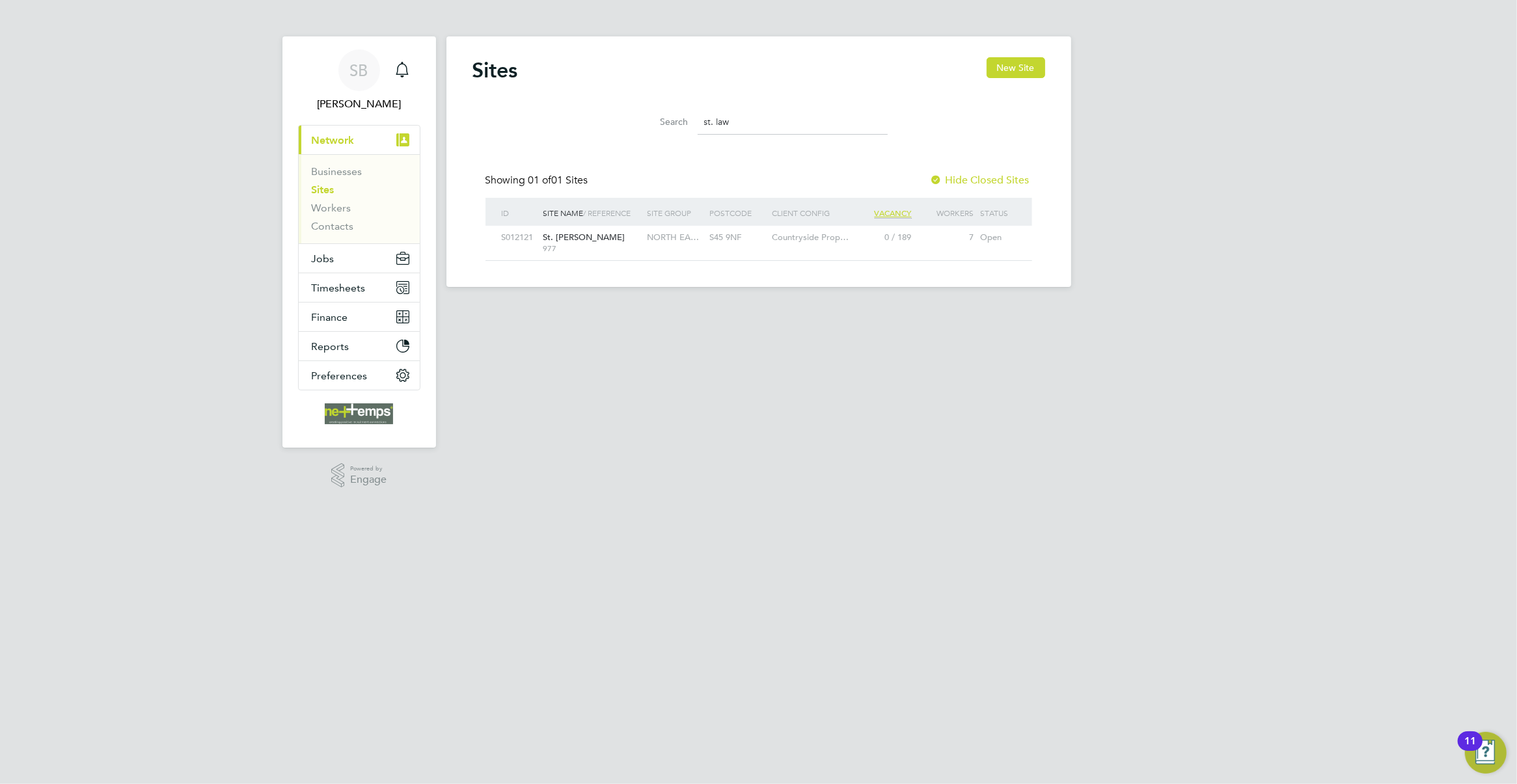
type input "st. law"
click at [616, 240] on div "St. Lawrence Fold 977" at bounding box center [592, 242] width 104 height 34
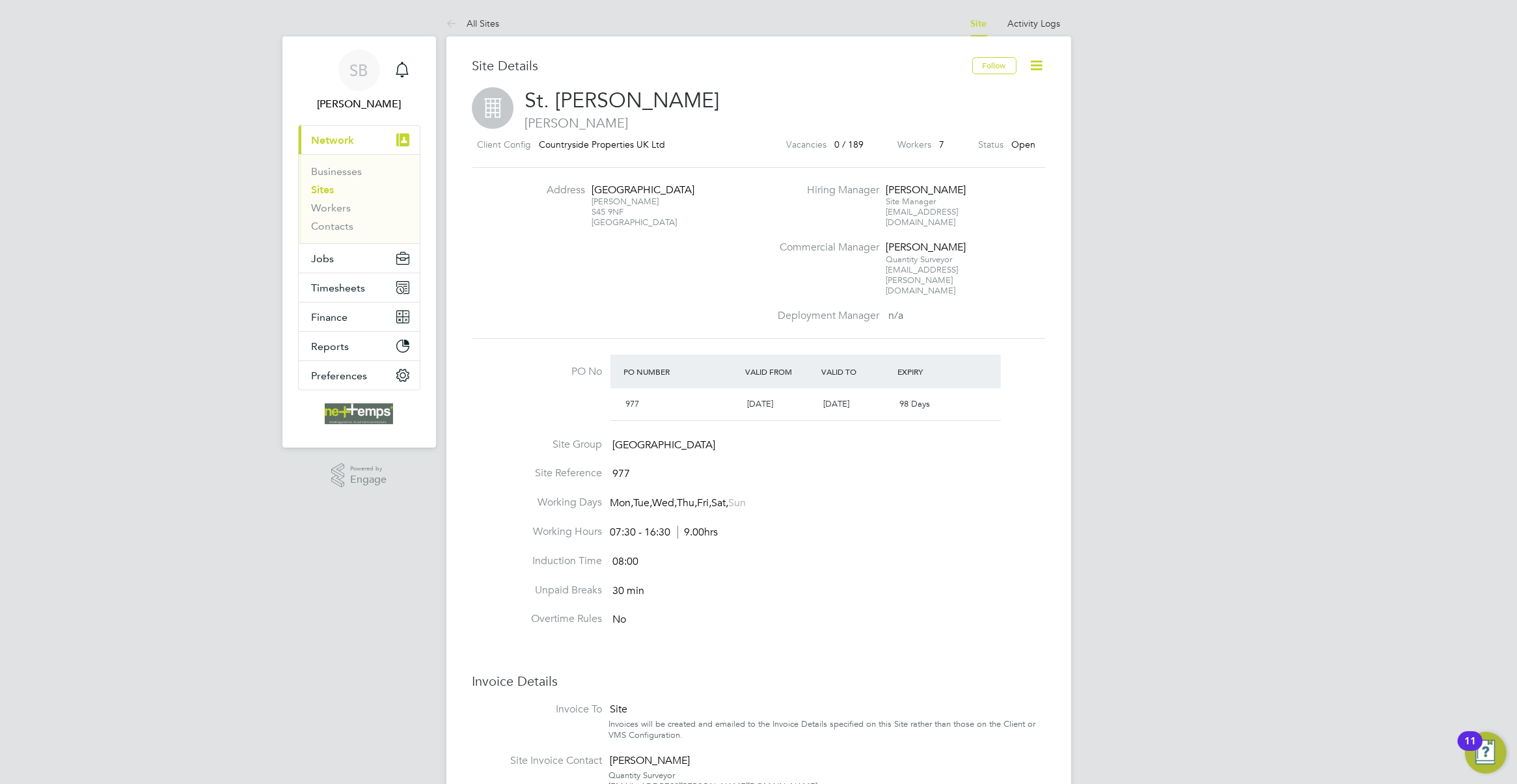
scroll to position [81, 0]
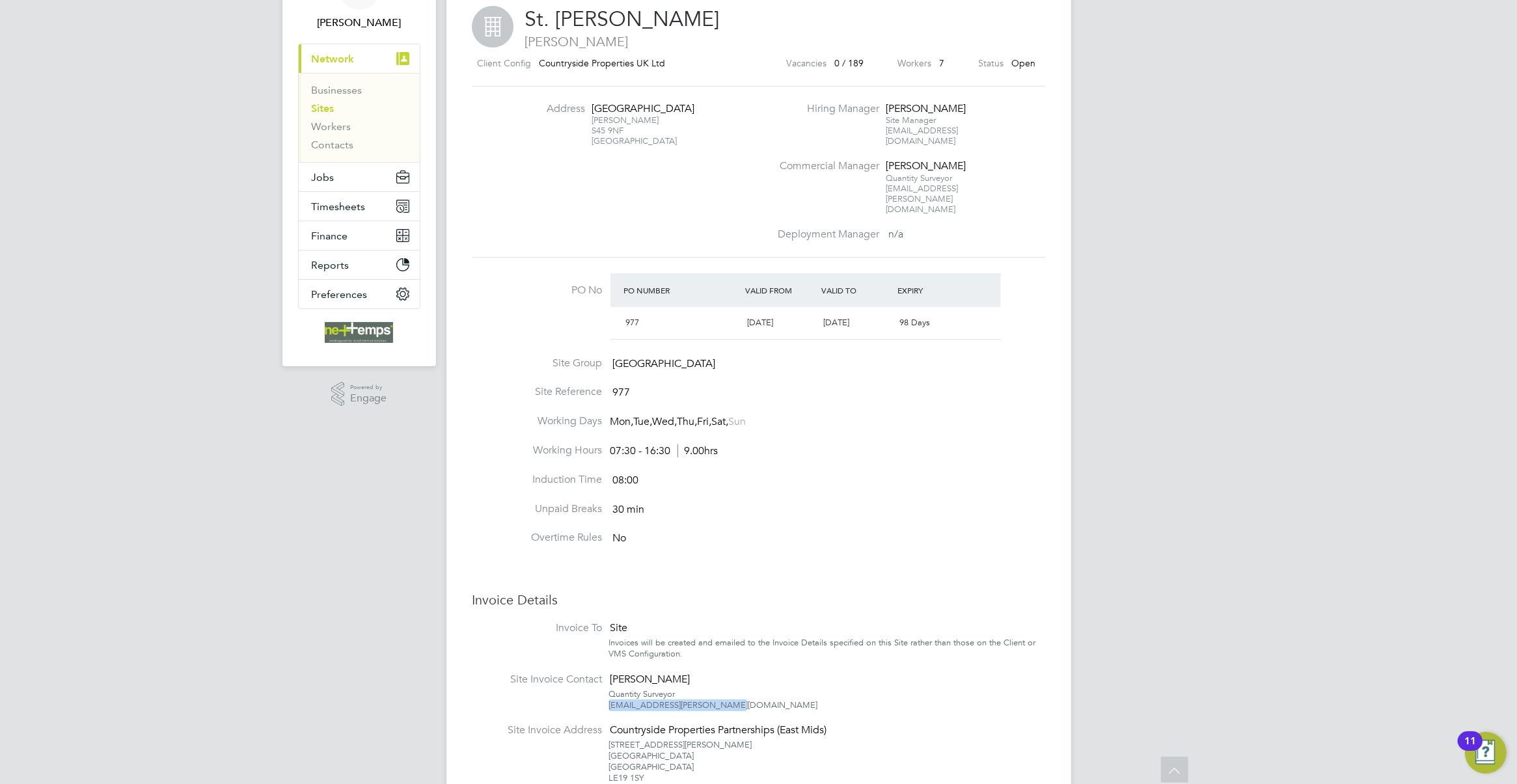
drag, startPoint x: 710, startPoint y: 675, endPoint x: 602, endPoint y: 678, distance: 108.0
click at [602, 678] on li "Site Invoice Contact [PERSON_NAME] Quantity Surveyor [EMAIL_ADDRESS][PERSON_NAM…" at bounding box center [759, 698] width 573 height 51
copy div "[EMAIL_ADDRESS][PERSON_NAME][DOMAIN_NAME]"
